Goal: Task Accomplishment & Management: Complete application form

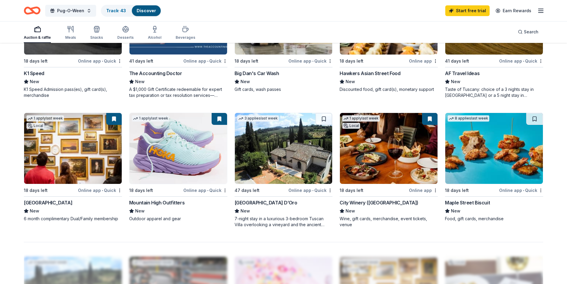
scroll to position [447, 0]
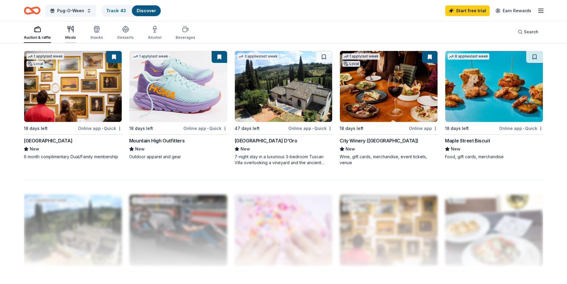
click at [71, 31] on icon "button" at bounding box center [70, 29] width 7 height 7
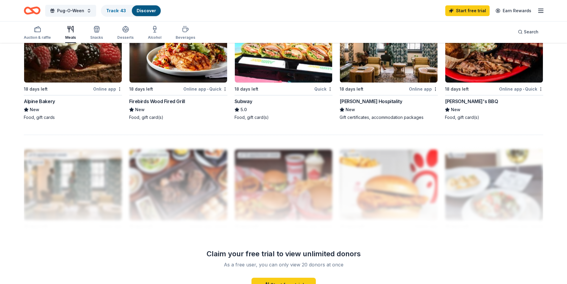
scroll to position [506, 0]
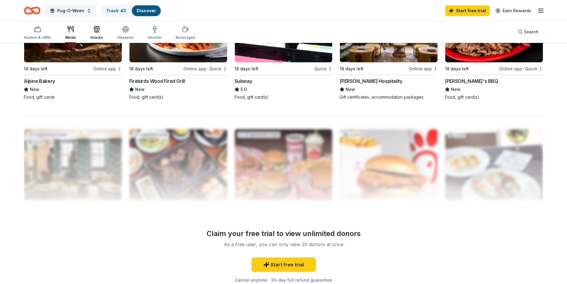
click at [97, 35] on div "Snacks" at bounding box center [96, 33] width 13 height 14
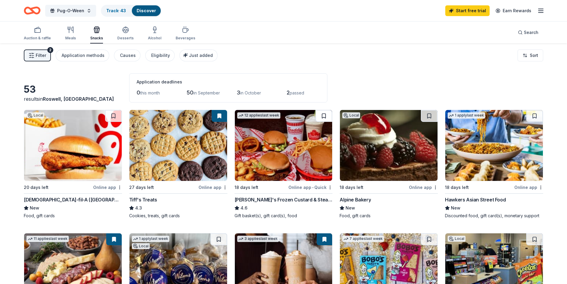
click at [327, 116] on button at bounding box center [324, 116] width 17 height 12
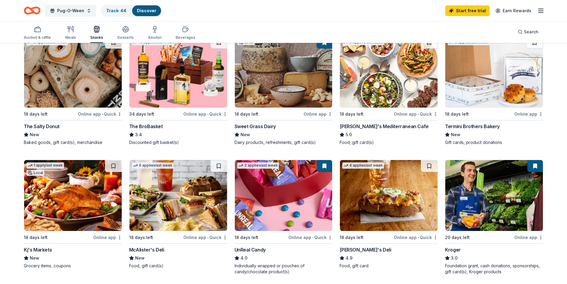
scroll to position [356, 0]
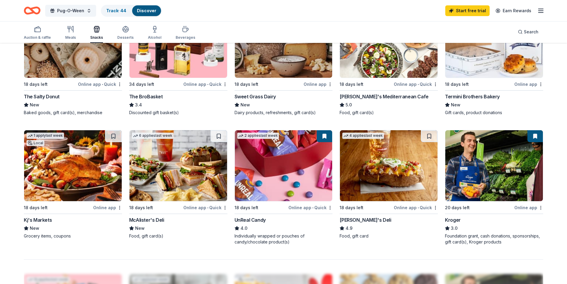
click at [562, 203] on div "53 results in Roswell, GA Application deadlines 0 this month 50 in September 3 …" at bounding box center [283, 93] width 567 height 810
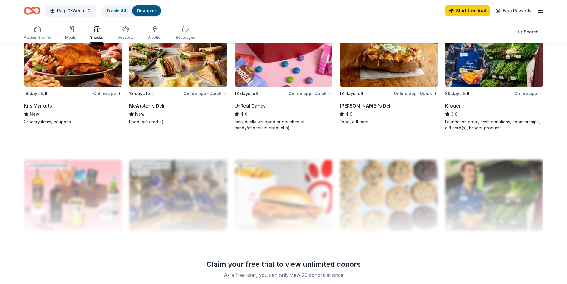
scroll to position [504, 0]
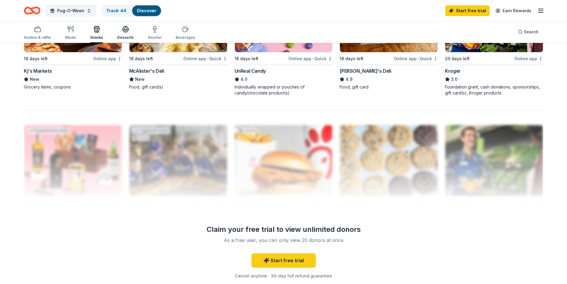
click at [126, 35] on div "Desserts" at bounding box center [125, 33] width 16 height 14
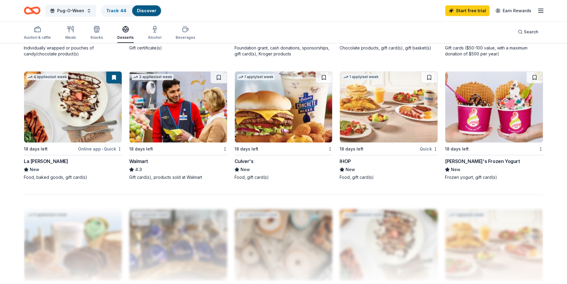
scroll to position [417, 0]
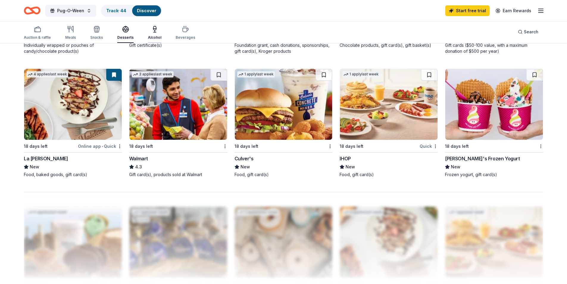
click at [155, 32] on icon "button" at bounding box center [155, 31] width 0 height 2
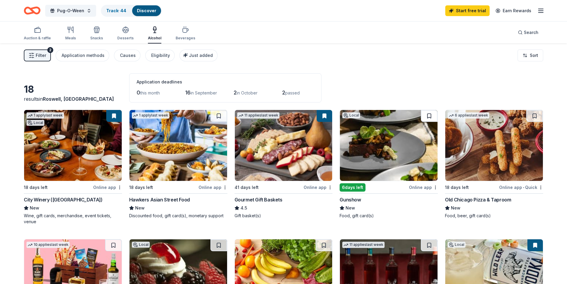
click at [425, 117] on button at bounding box center [429, 116] width 17 height 12
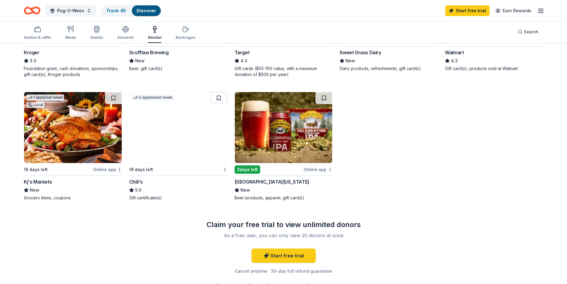
scroll to position [417, 0]
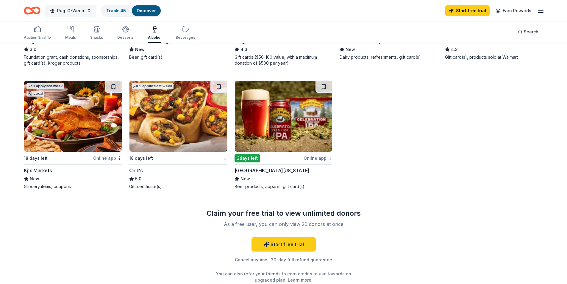
click at [71, 10] on span "Pug-O-Ween" at bounding box center [70, 10] width 27 height 7
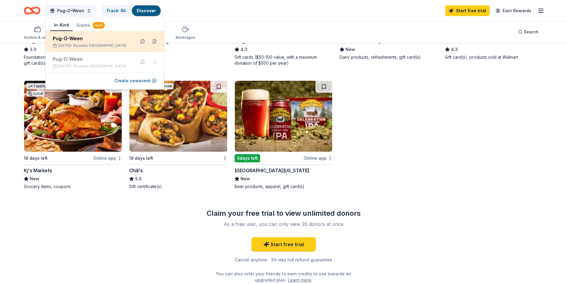
click at [114, 41] on div "Pug-O-Ween" at bounding box center [92, 38] width 78 height 7
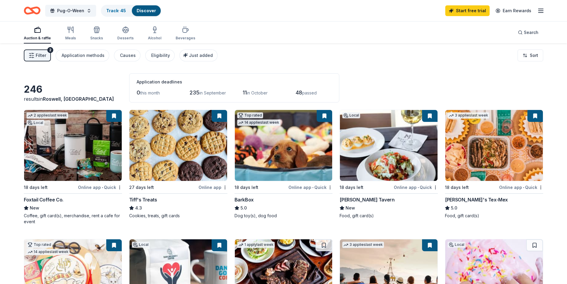
click at [425, 56] on div "Filter 2 Application methods Causes Eligibility Just added Sort" at bounding box center [283, 55] width 567 height 24
click at [182, 30] on icon "button" at bounding box center [185, 29] width 7 height 7
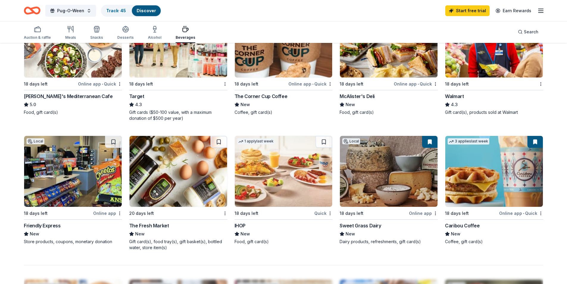
scroll to position [447, 0]
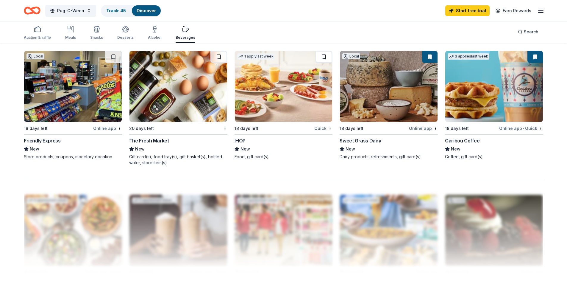
click at [323, 58] on button at bounding box center [324, 57] width 17 height 12
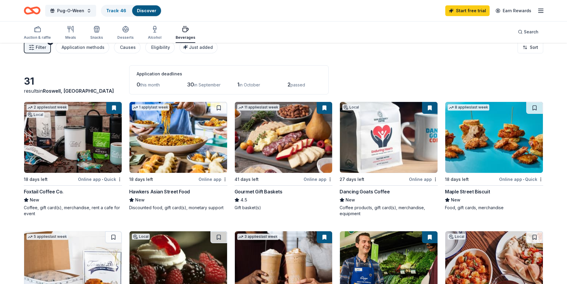
scroll to position [0, 0]
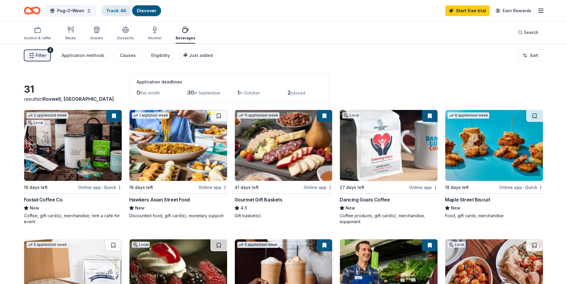
click at [110, 8] on link "Track · 46" at bounding box center [116, 10] width 20 height 5
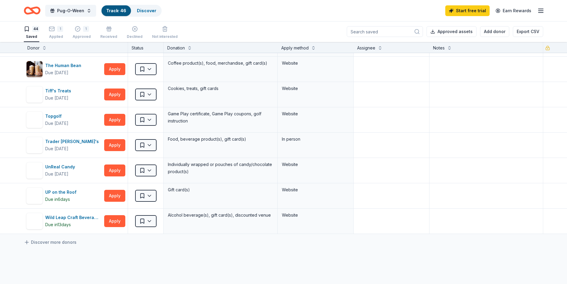
scroll to position [923, 0]
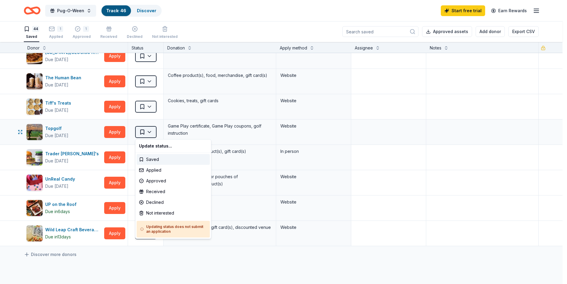
click at [150, 132] on button "Saved" at bounding box center [145, 132] width 21 height 12
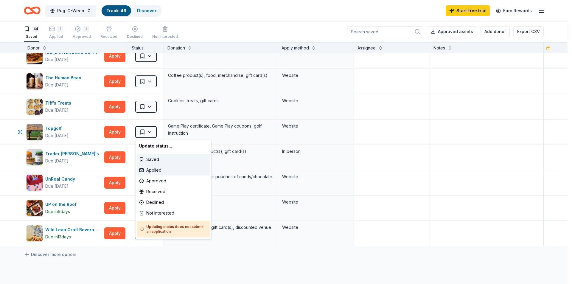
click at [158, 169] on div "Applied" at bounding box center [173, 170] width 73 height 11
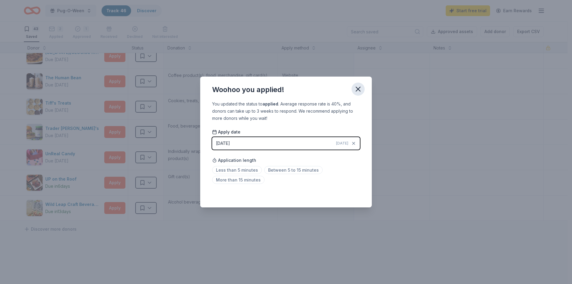
click at [358, 90] on icon "button" at bounding box center [358, 89] width 8 height 8
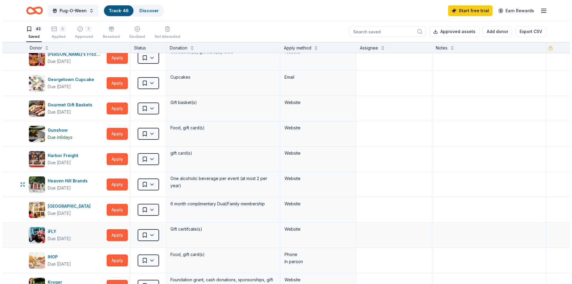
scroll to position [268, 0]
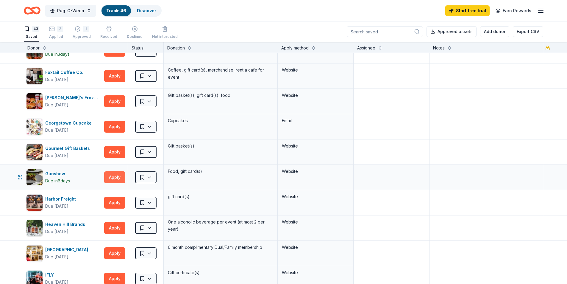
click at [119, 178] on button "Apply" at bounding box center [114, 177] width 21 height 12
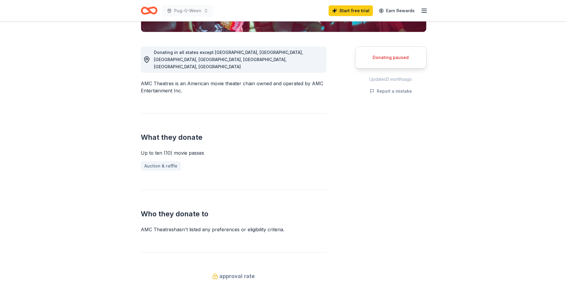
scroll to position [30, 0]
